Goal: Information Seeking & Learning: Learn about a topic

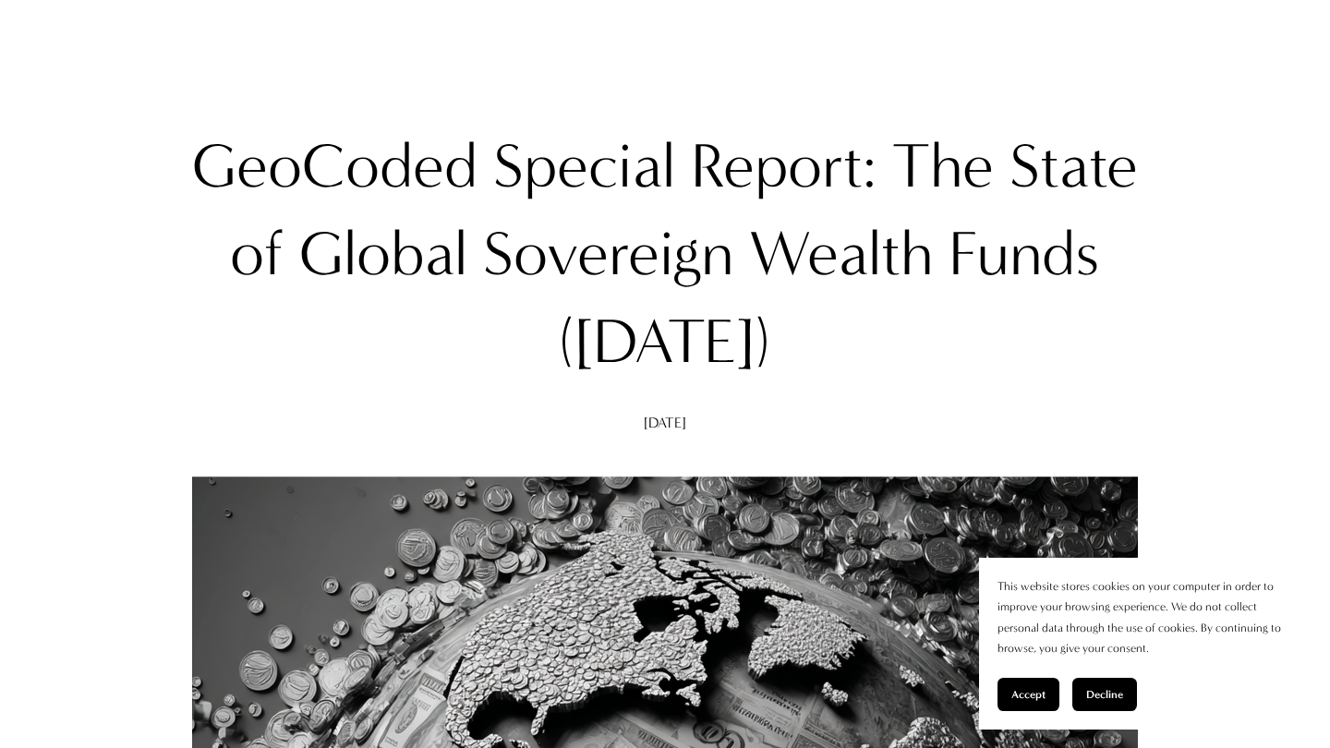
scroll to position [160, 0]
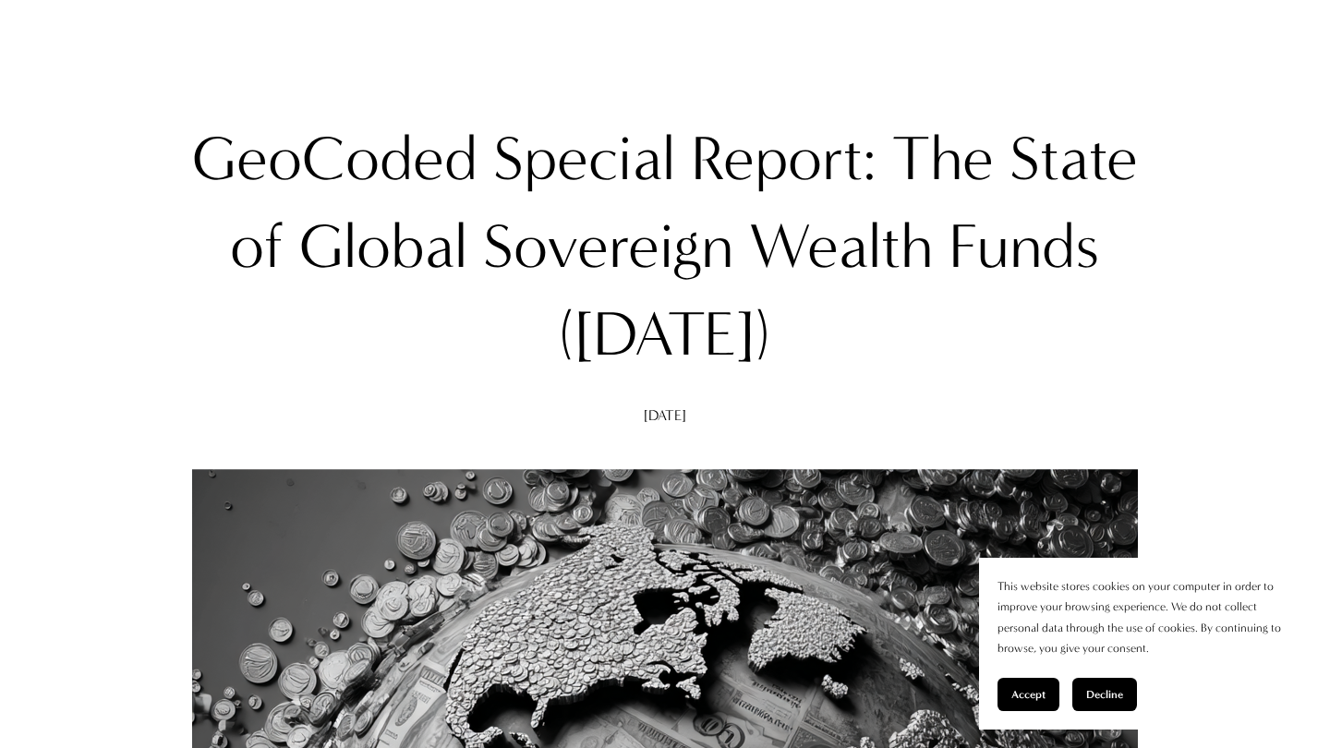
click at [1030, 690] on span "Accept" at bounding box center [1028, 694] width 34 height 13
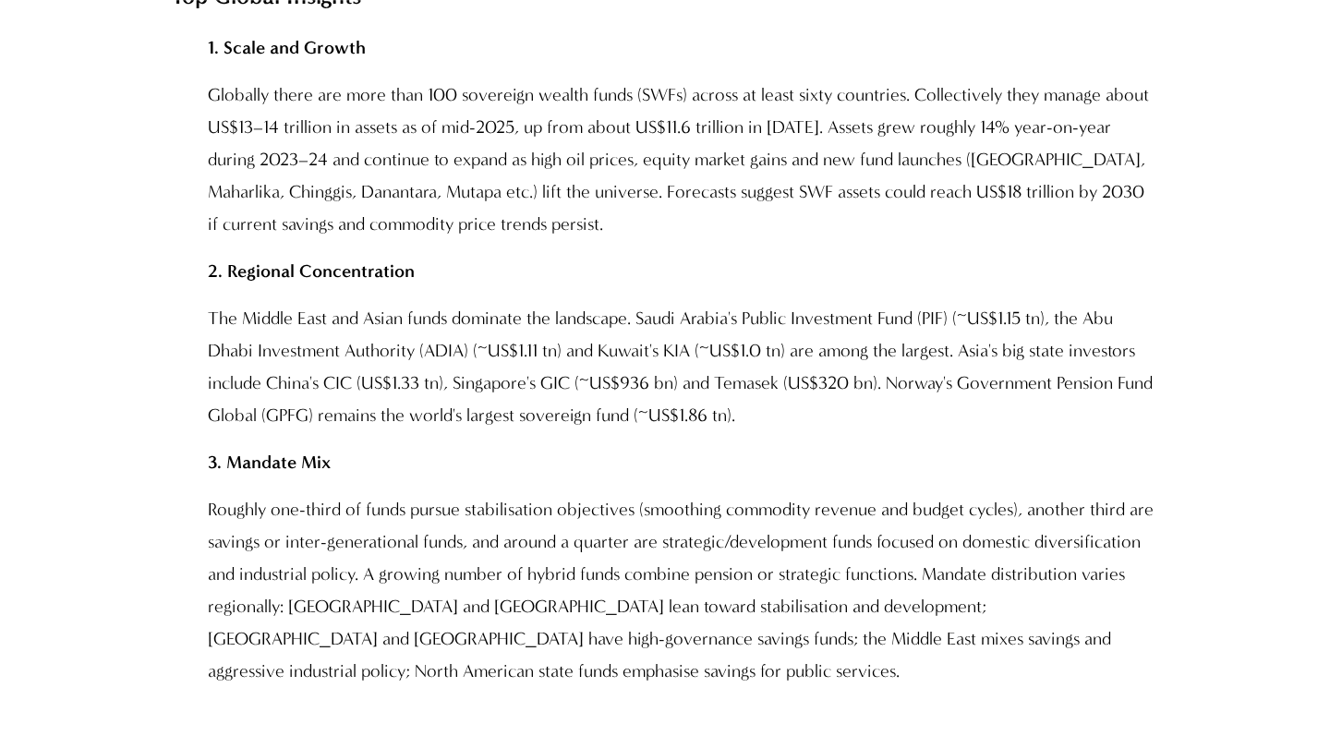
scroll to position [1719, 0]
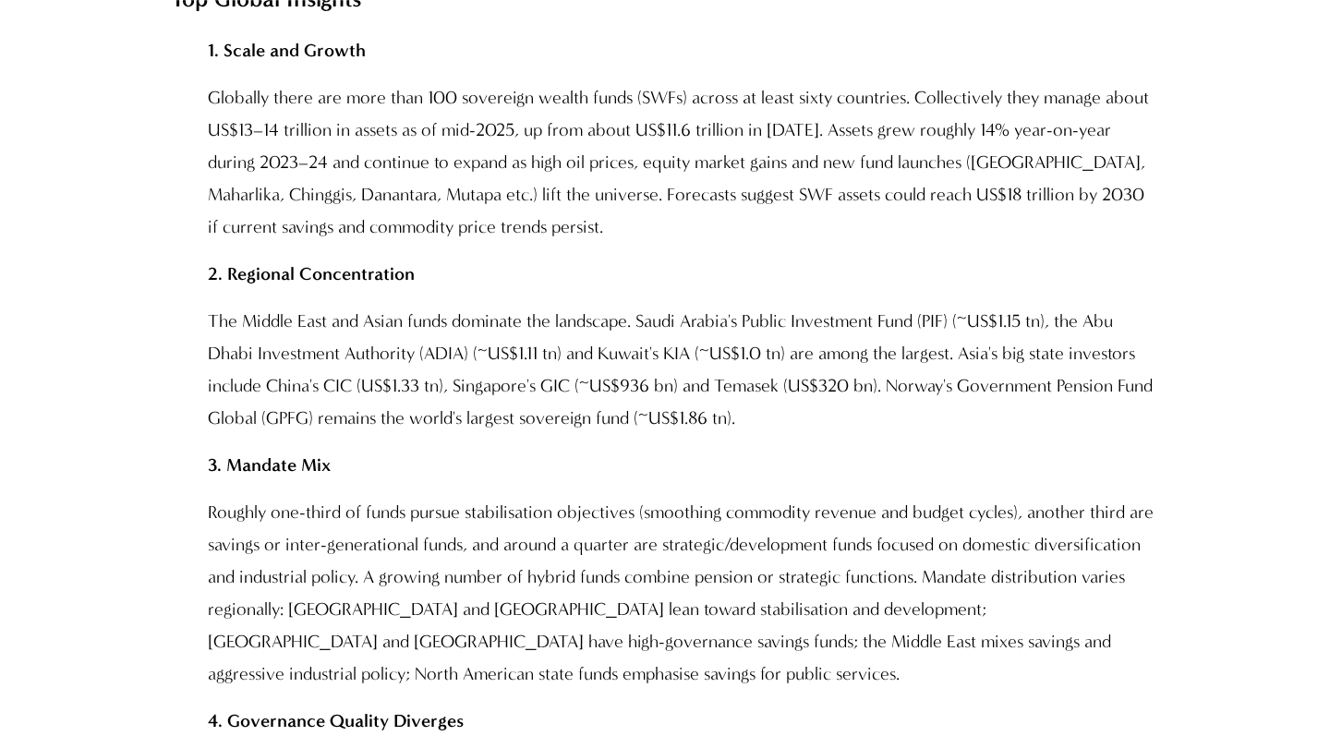
scroll to position [1716, 0]
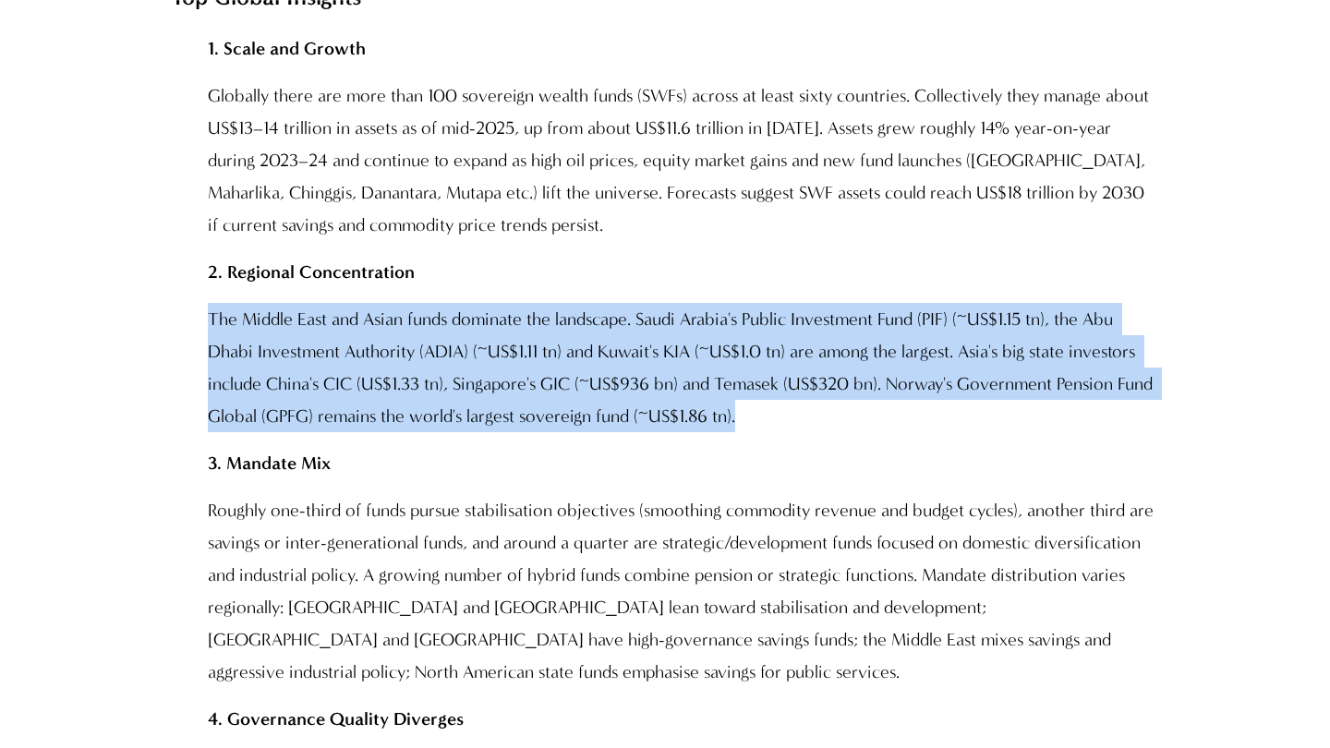
drag, startPoint x: 752, startPoint y: 427, endPoint x: 209, endPoint y: 314, distance: 554.5
click at [209, 314] on p "The Middle East and Asian funds dominate the landscape. Saudi Arabia's Public I…" at bounding box center [683, 367] width 950 height 129
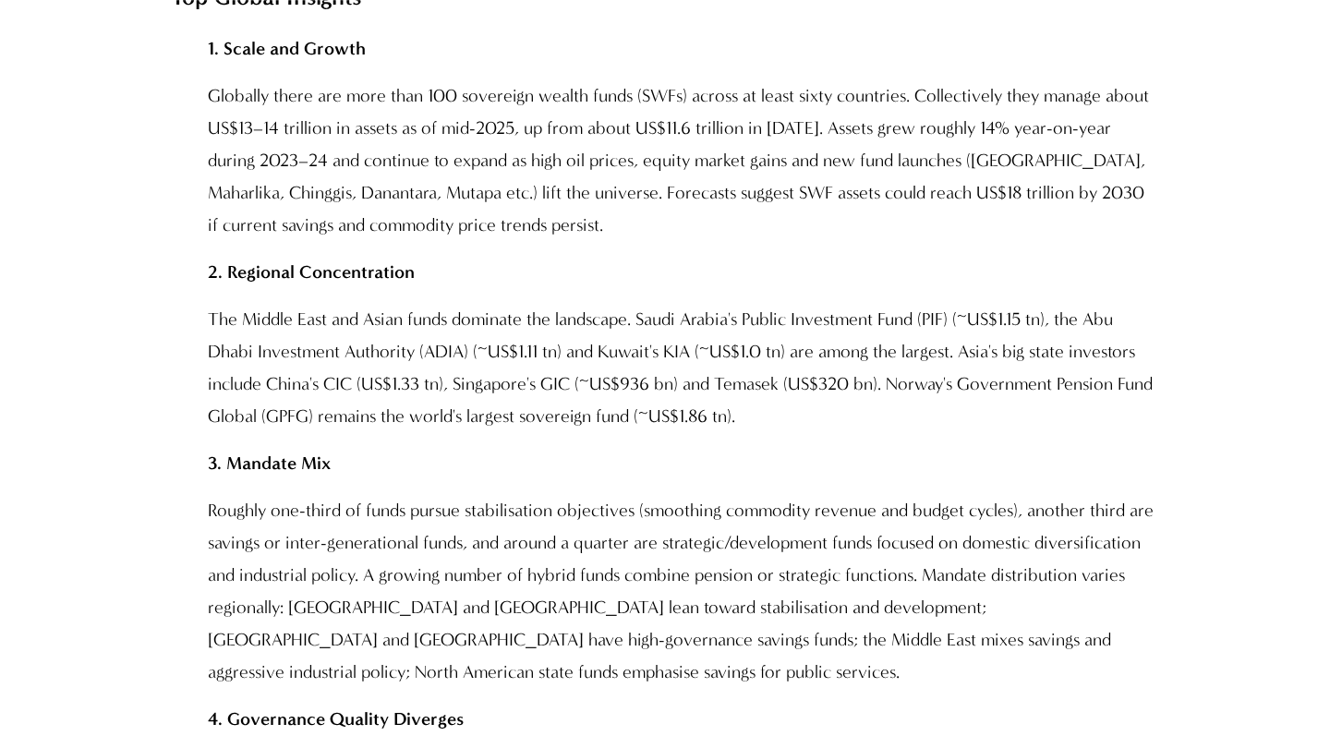
click at [879, 609] on p "Roughly one-third of funds pursue stabilisation objectives (smoothing commodity…" at bounding box center [683, 591] width 950 height 194
drag, startPoint x: 413, startPoint y: 281, endPoint x: 232, endPoint y: 246, distance: 184.4
click at [336, 554] on p "Roughly one-third of funds pursue stabilisation objectives (smoothing commodity…" at bounding box center [683, 591] width 950 height 194
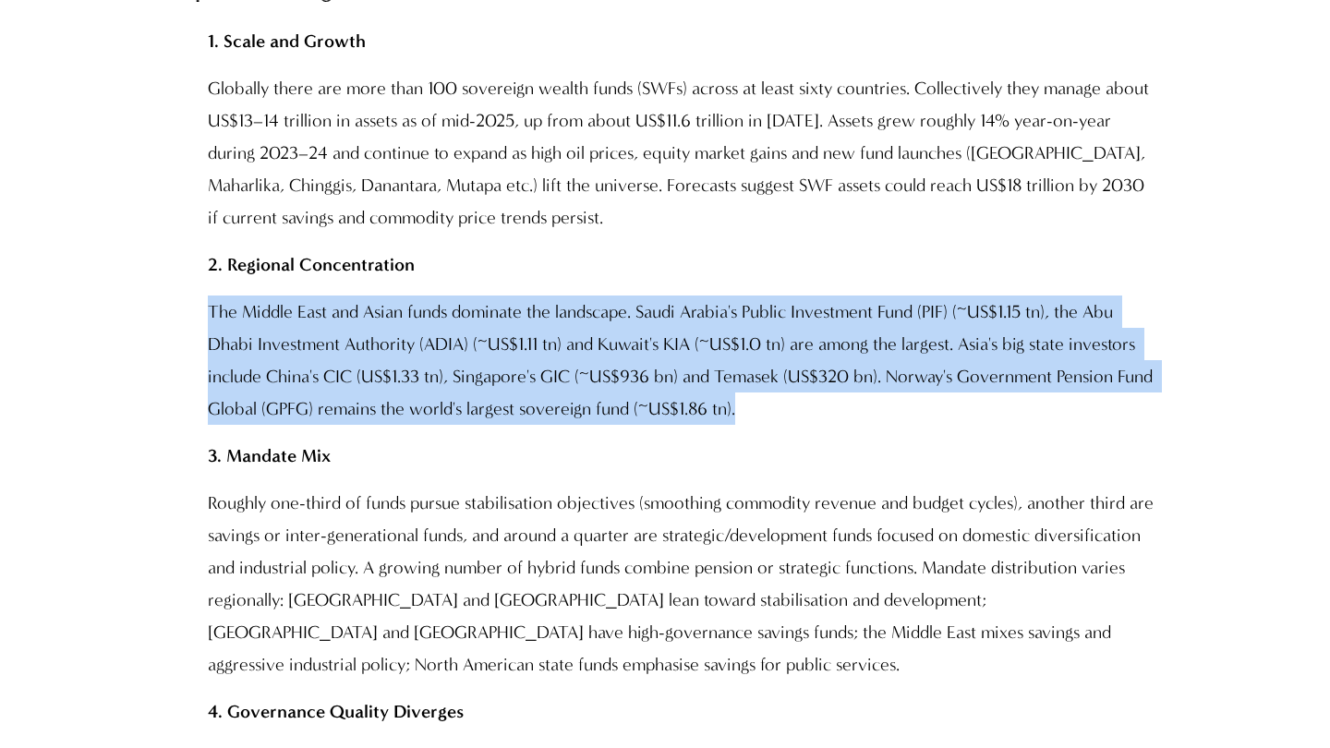
drag, startPoint x: 744, startPoint y: 416, endPoint x: 175, endPoint y: 305, distance: 579.5
click at [211, 311] on p "The Middle East and Asian funds dominate the landscape. Saudi Arabia's Public I…" at bounding box center [683, 359] width 950 height 129
drag, startPoint x: 211, startPoint y: 311, endPoint x: 758, endPoint y: 400, distance: 553.8
click at [758, 400] on p "The Middle East and Asian funds dominate the landscape. Saudi Arabia's Public I…" at bounding box center [683, 359] width 950 height 129
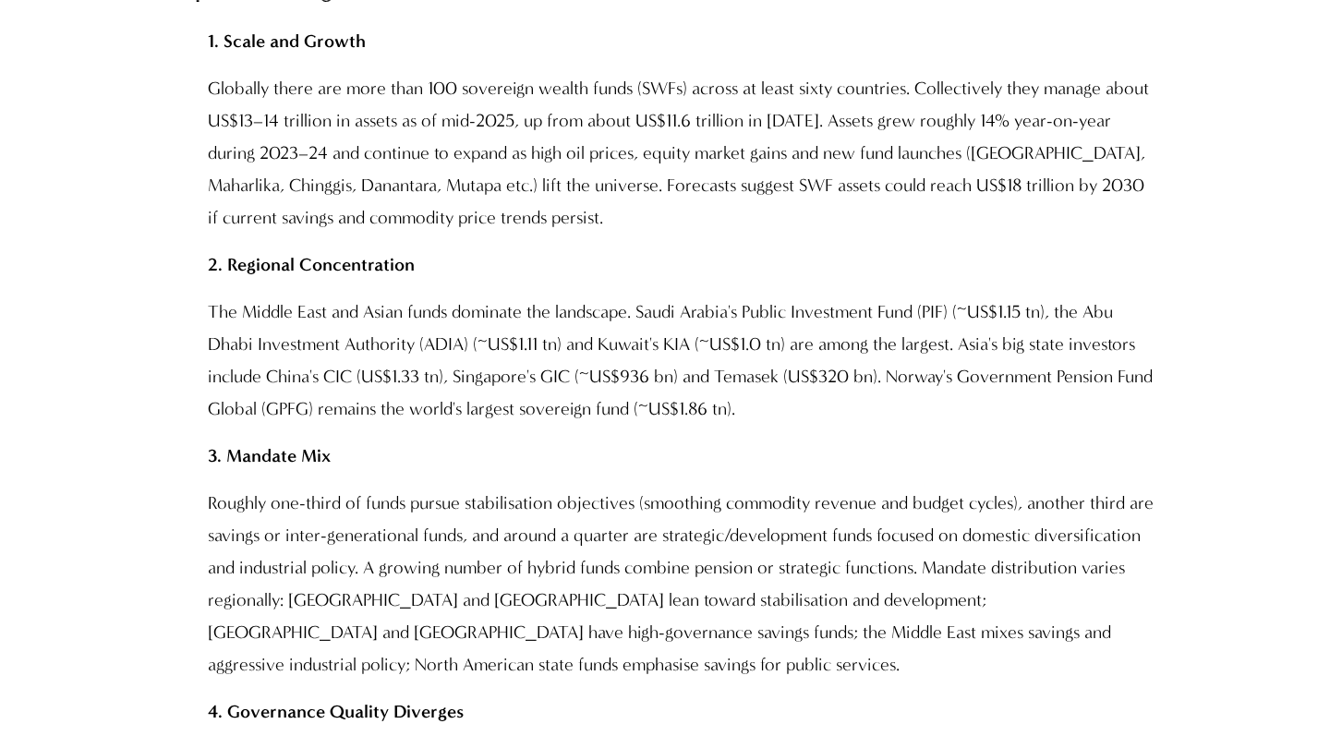
click at [673, 571] on p "Roughly one-third of funds pursue stabilisation objectives (smoothing commodity…" at bounding box center [683, 584] width 950 height 194
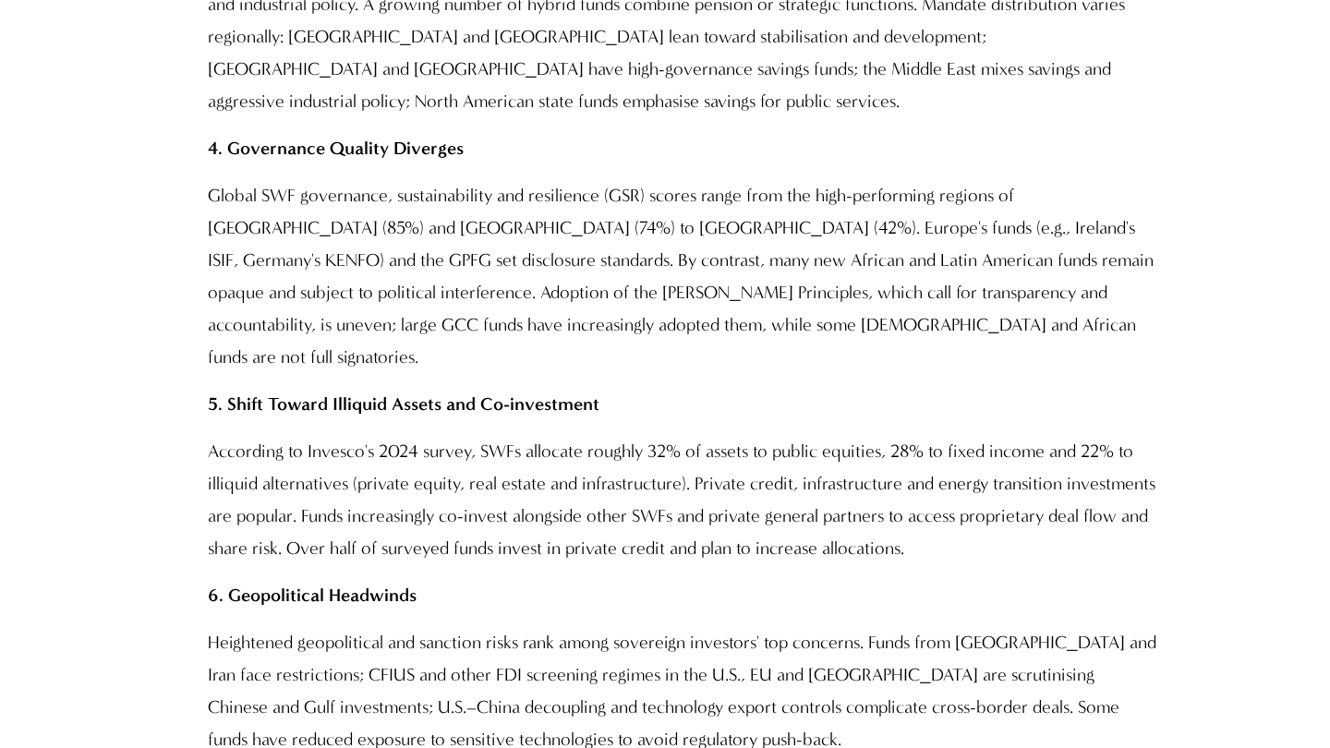
scroll to position [2287, 0]
drag, startPoint x: 431, startPoint y: 574, endPoint x: 229, endPoint y: 569, distance: 202.3
click at [229, 578] on p "6. Geopolitical Headwinds" at bounding box center [683, 594] width 950 height 32
click at [257, 654] on p "Heightened geopolitical and sanction risks rank among sovereign investors' top …" at bounding box center [683, 689] width 950 height 129
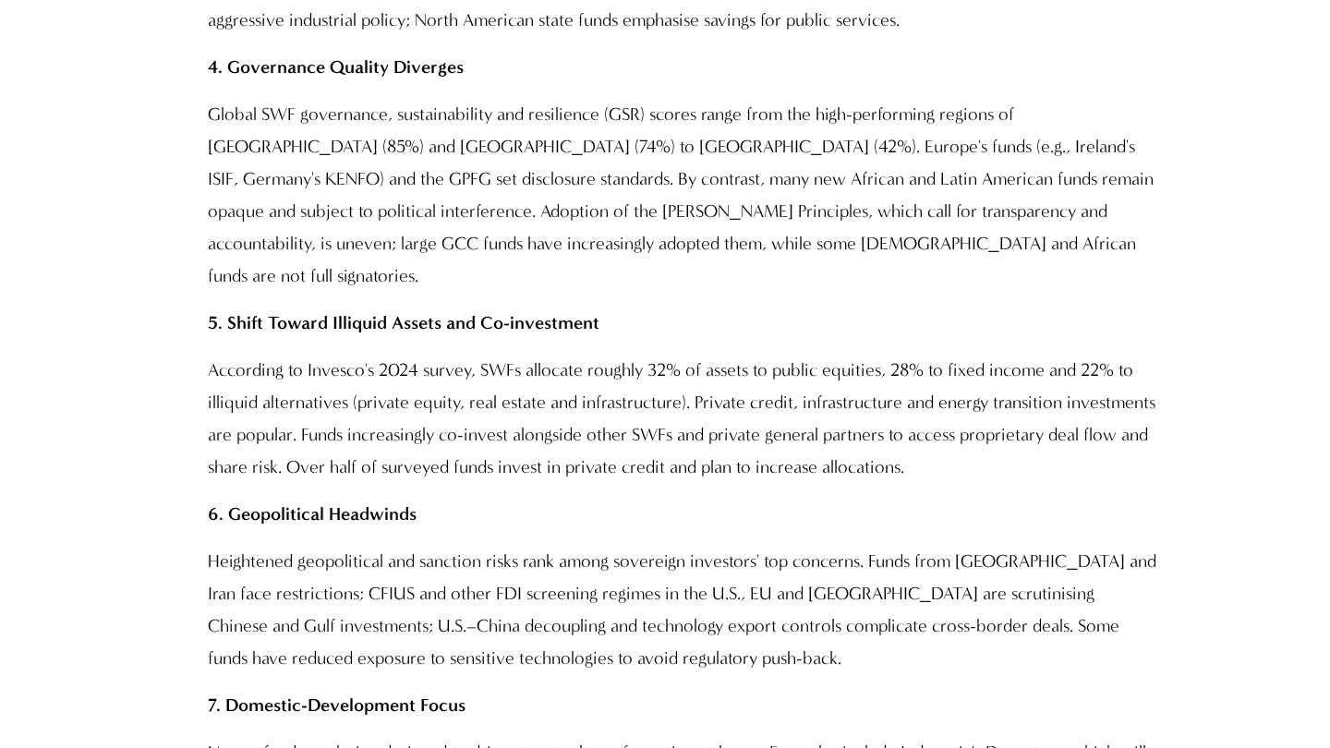
scroll to position [2367, 0]
drag, startPoint x: 1007, startPoint y: 115, endPoint x: 1078, endPoint y: 125, distance: 70.8
click at [1078, 125] on p "Global SWF governance, sustainability and resilience (GSR) scores range from th…" at bounding box center [683, 196] width 950 height 194
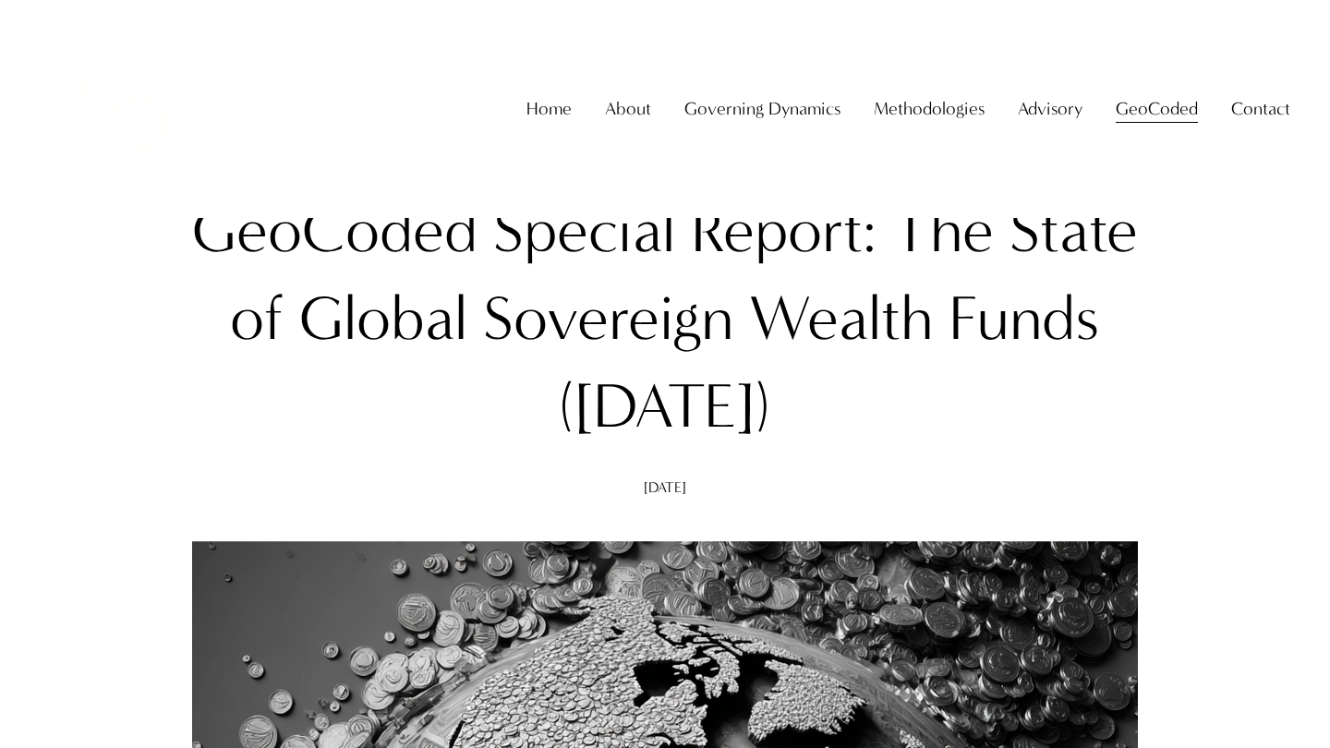
scroll to position [0, 0]
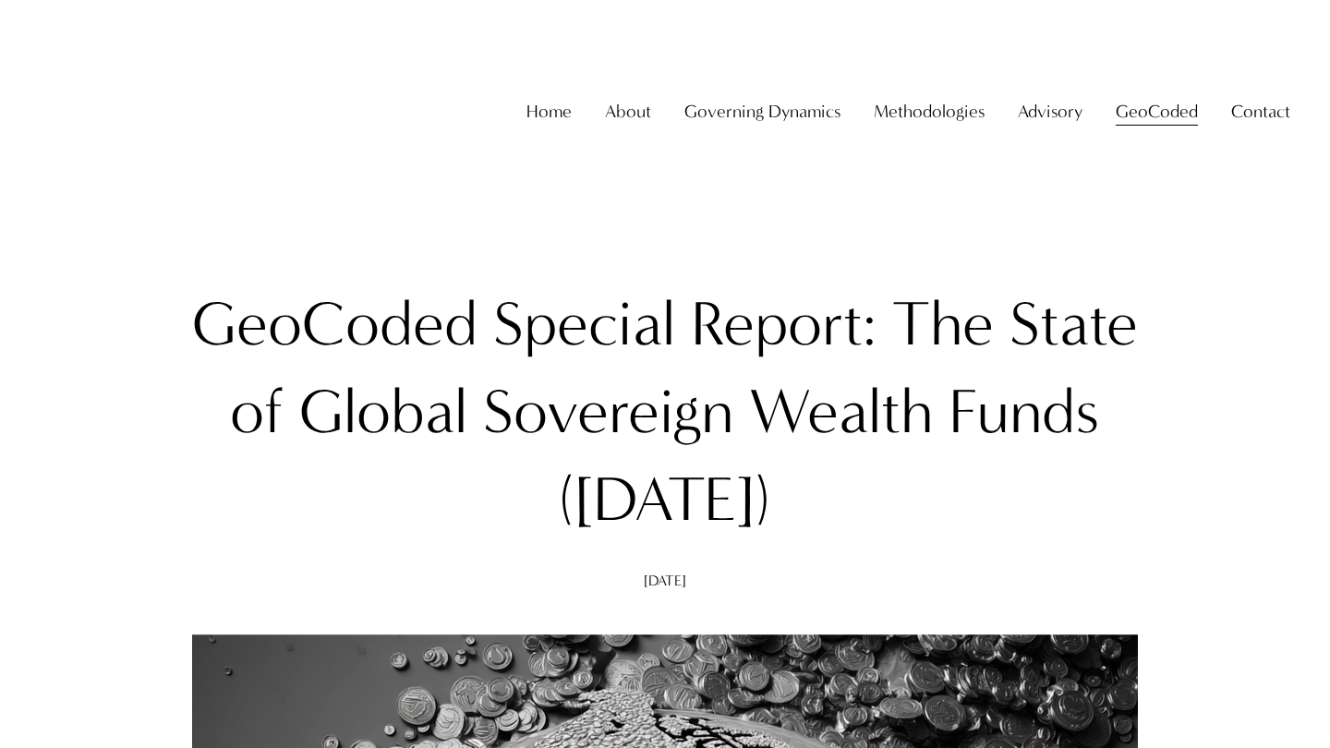
click at [0, 0] on span "About The Firm" at bounding box center [0, 0] width 0 height 0
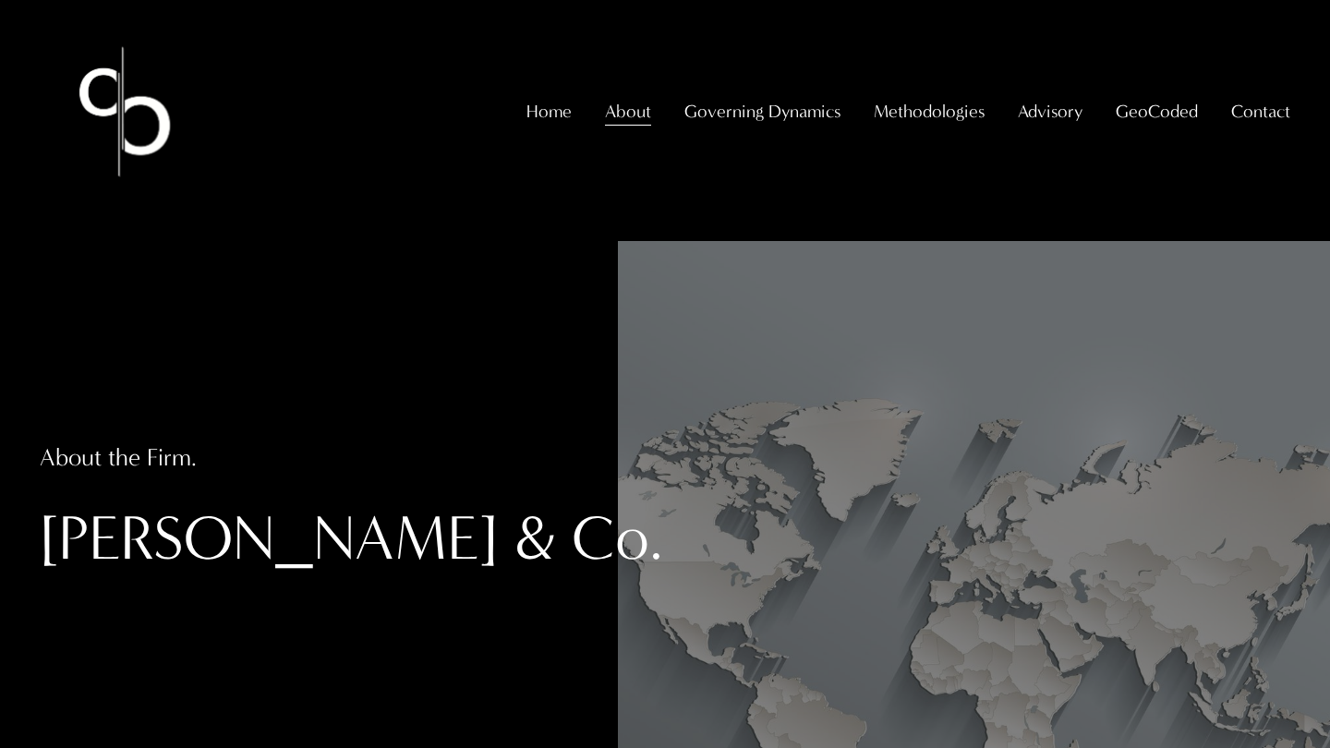
drag, startPoint x: 43, startPoint y: 548, endPoint x: 763, endPoint y: 551, distance: 719.3
click at [763, 551] on h1 "Christopher Sanchez & Co." at bounding box center [455, 539] width 830 height 78
copy h1 "Christopher Sanchez & Co."
click at [1139, 124] on span "GeoCoded" at bounding box center [1156, 111] width 82 height 32
click at [0, 0] on span "GeoCoded Special Reports" at bounding box center [0, 0] width 0 height 0
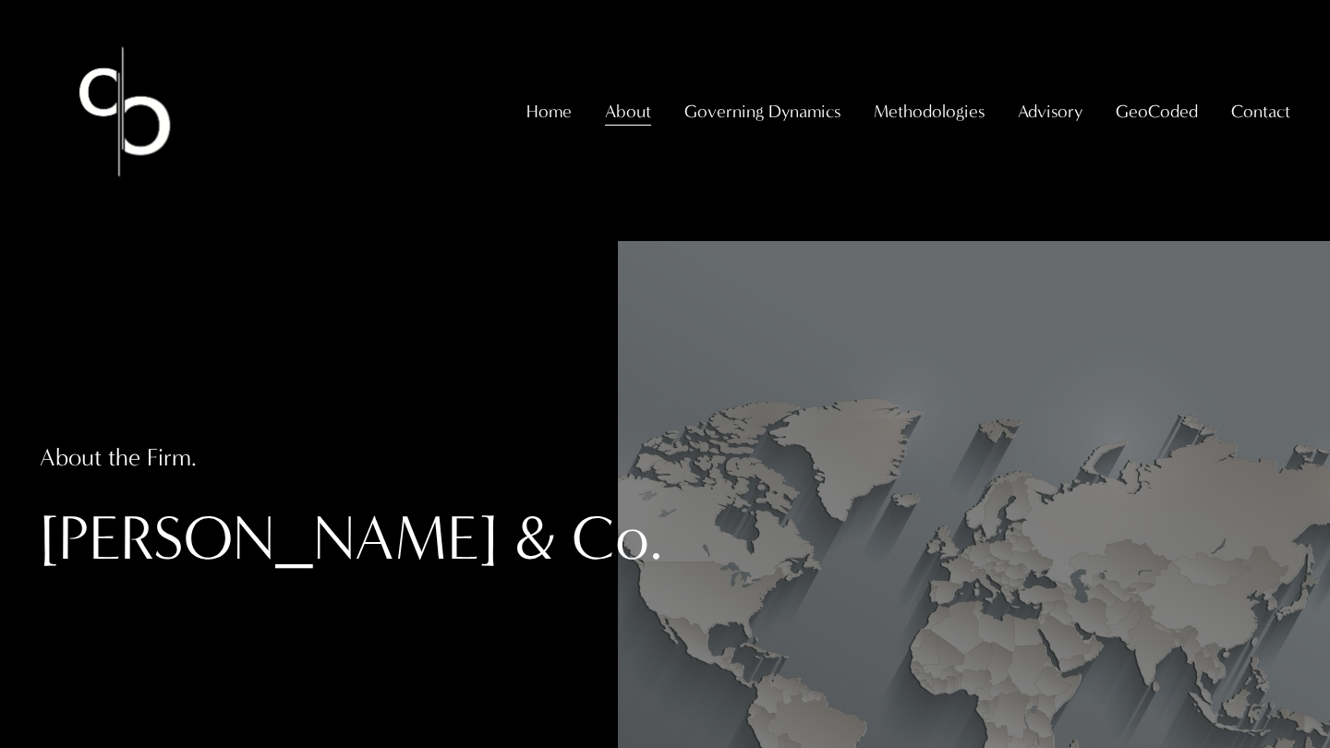
click at [0, 0] on span "GeoCoded Special Reports" at bounding box center [0, 0] width 0 height 0
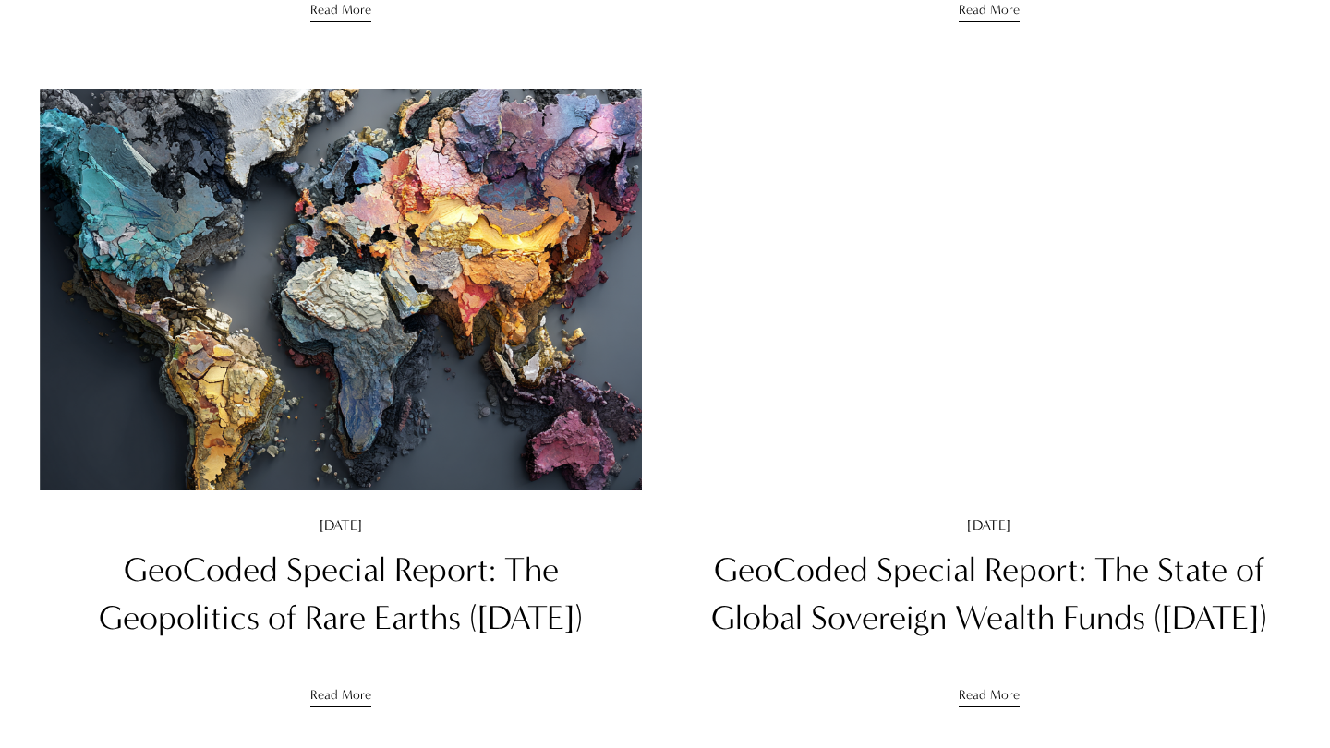
scroll to position [874, 0]
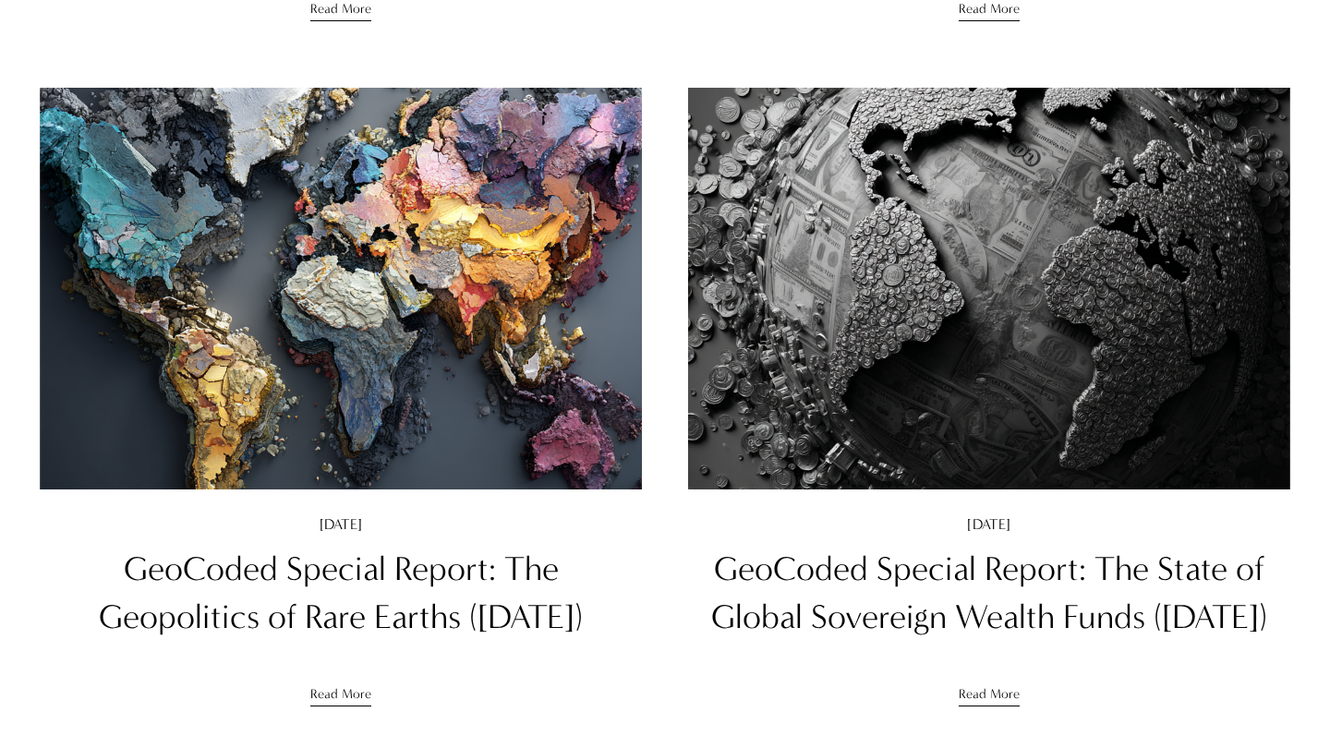
drag, startPoint x: 0, startPoint y: 0, endPoint x: 1034, endPoint y: 418, distance: 1115.6
click at [1034, 418] on img at bounding box center [989, 289] width 608 height 406
